Goal: Task Accomplishment & Management: Complete application form

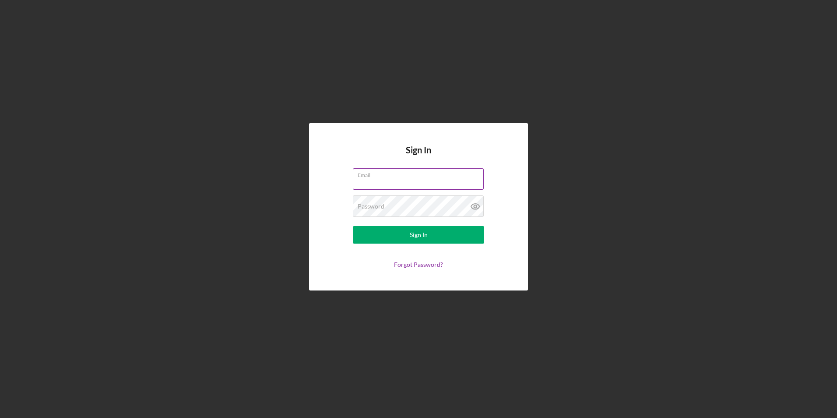
click at [388, 180] on input "Email" at bounding box center [418, 178] width 131 height 21
type input "[EMAIL_ADDRESS][DOMAIN_NAME]"
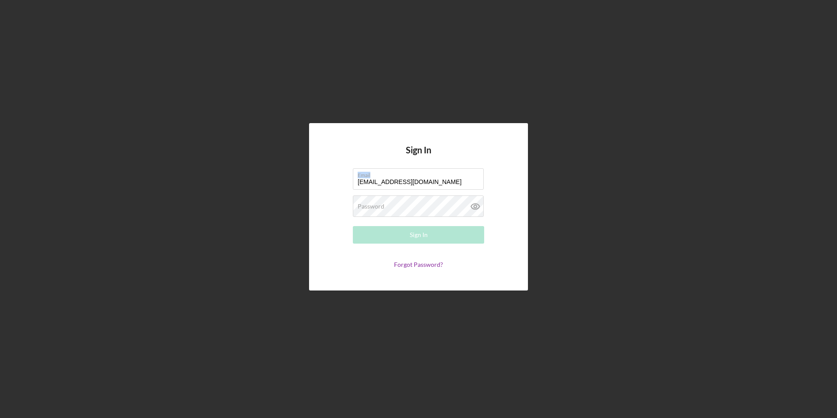
drag, startPoint x: 425, startPoint y: 178, endPoint x: 176, endPoint y: 187, distance: 249.7
click at [178, 187] on div "Sign In Email [EMAIL_ADDRESS][DOMAIN_NAME] Password Required Sign In Forgot Pas…" at bounding box center [418, 206] width 828 height 413
drag, startPoint x: 420, startPoint y: 181, endPoint x: 297, endPoint y: 183, distance: 123.0
click at [297, 183] on div "Sign In Email [EMAIL_ADDRESS][DOMAIN_NAME] Password Required Sign In Forgot Pas…" at bounding box center [418, 206] width 828 height 413
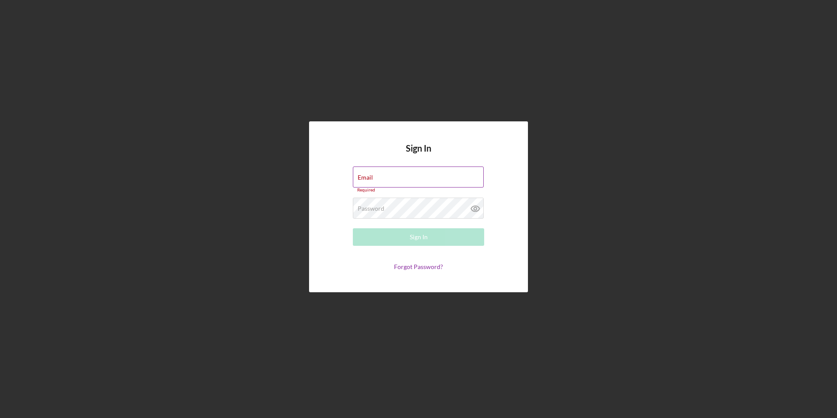
click at [413, 174] on div "Email Required" at bounding box center [418, 179] width 131 height 26
drag, startPoint x: 413, startPoint y: 176, endPoint x: 376, endPoint y: 178, distance: 37.3
click at [376, 178] on input "Email" at bounding box center [418, 176] width 131 height 21
type input "[EMAIL_ADDRESS][DOMAIN_NAME]"
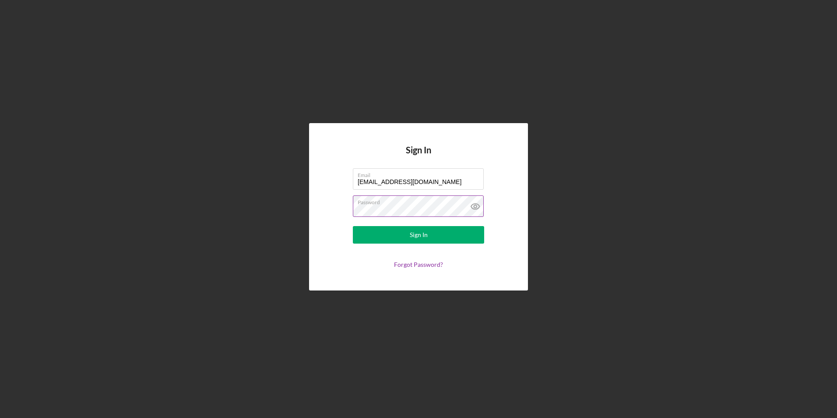
click at [353, 226] on button "Sign In" at bounding box center [418, 235] width 131 height 18
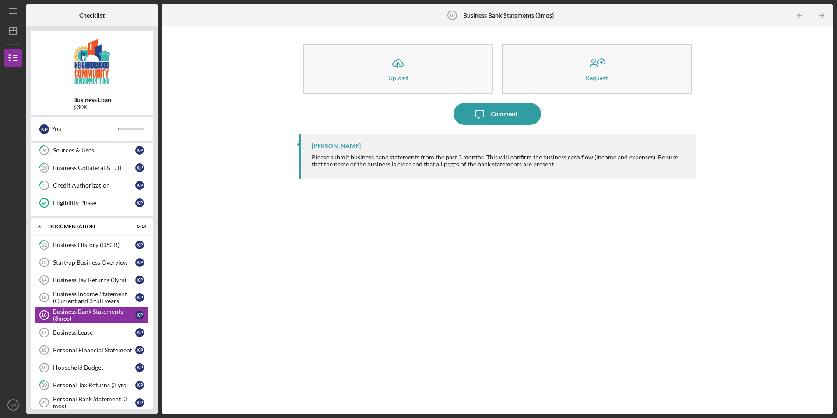
scroll to position [191, 0]
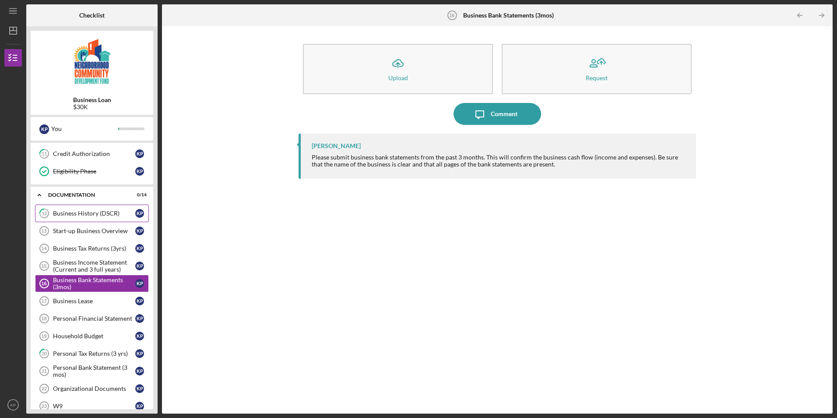
click at [114, 219] on link "12 Business History (DSCR) K P" at bounding box center [92, 213] width 114 height 18
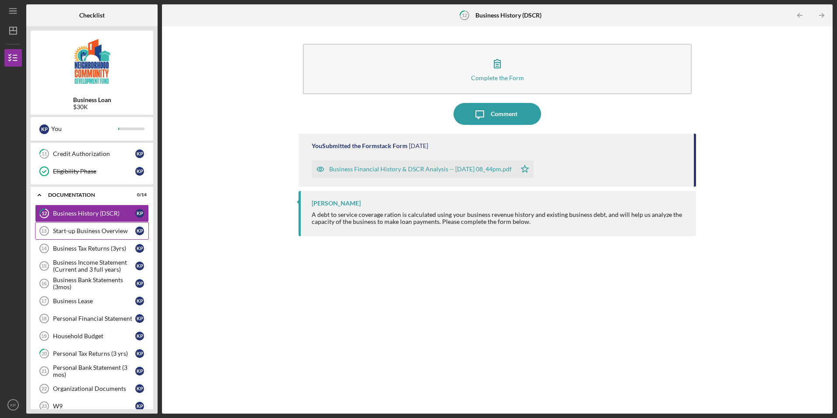
click at [92, 235] on link "Start-up Business Overview 13 Start-up Business Overview K P" at bounding box center [92, 231] width 114 height 18
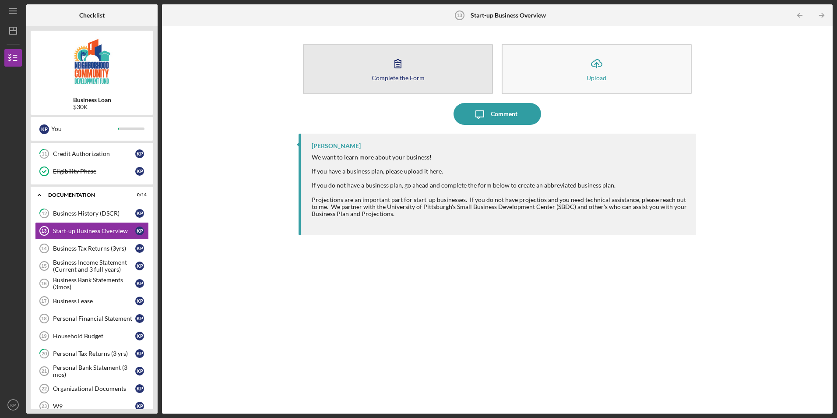
click at [412, 77] on div "Complete the Form" at bounding box center [398, 77] width 53 height 7
